Goal: Navigation & Orientation: Find specific page/section

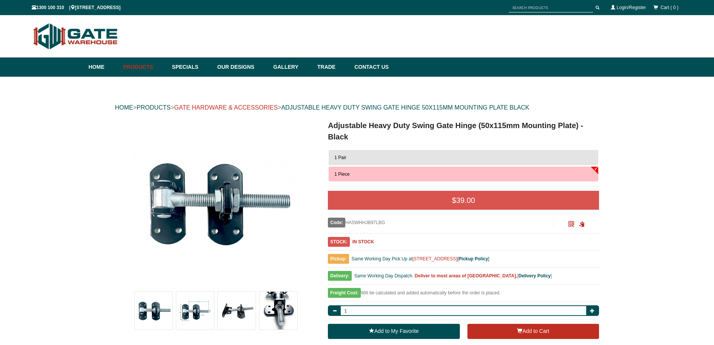
click at [203, 108] on link "GATE HARDWARE & ACCESSORIES" at bounding box center [226, 107] width 104 height 6
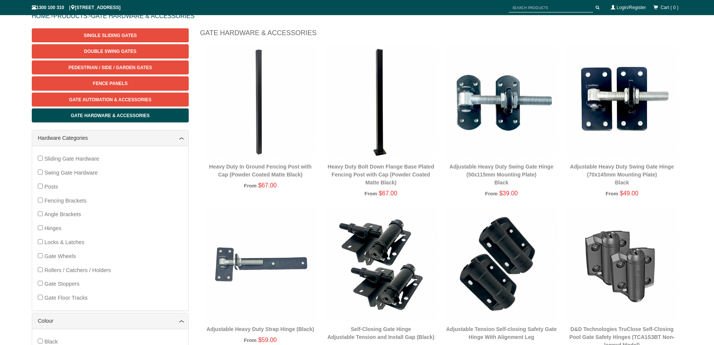
scroll to position [132, 0]
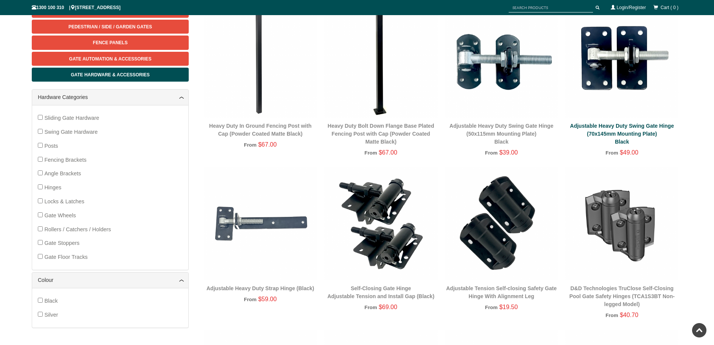
click at [629, 129] on link "Adjustable Heavy Duty Swing Gate Hinge (70x145mm Mounting Plate) Black" at bounding box center [622, 134] width 104 height 22
